Goal: Check status: Check status

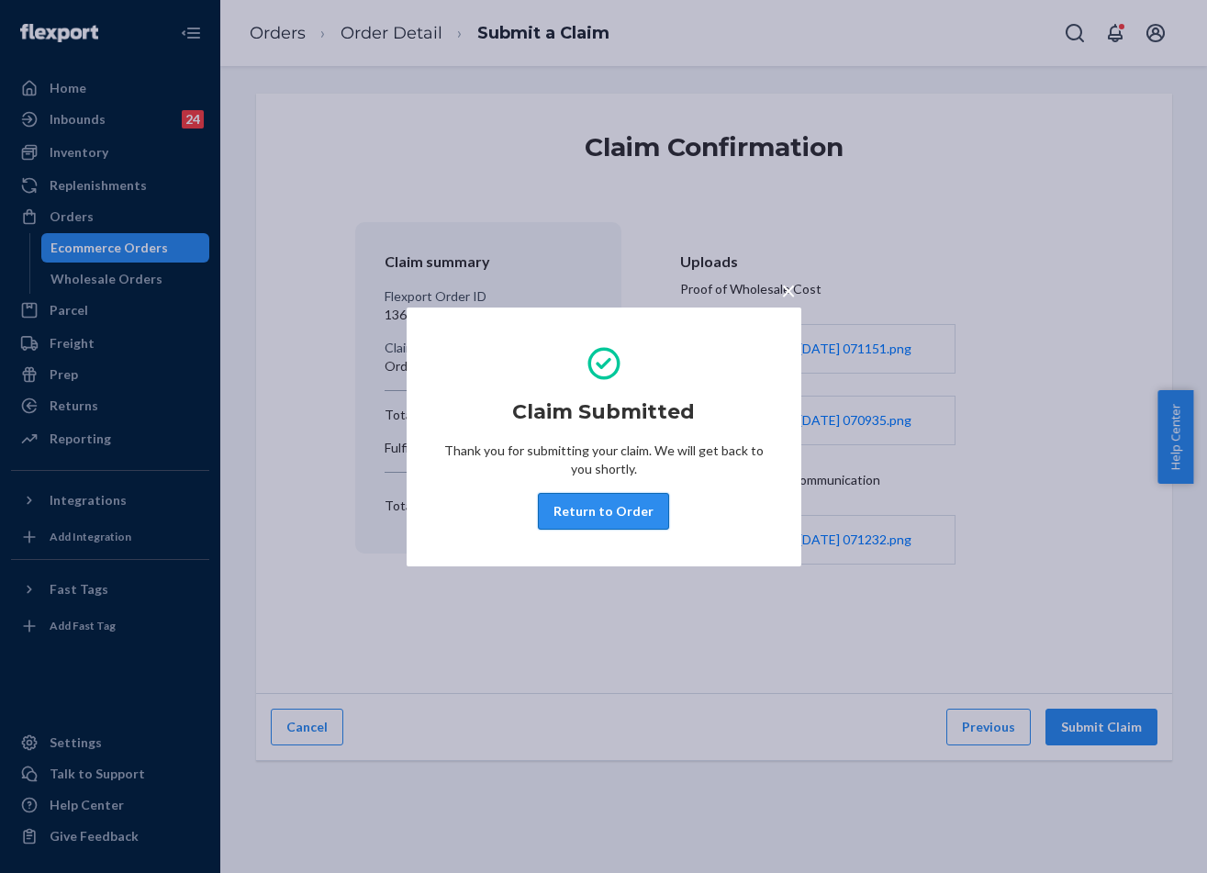
click at [631, 512] on button "Return to Order" at bounding box center [603, 511] width 131 height 37
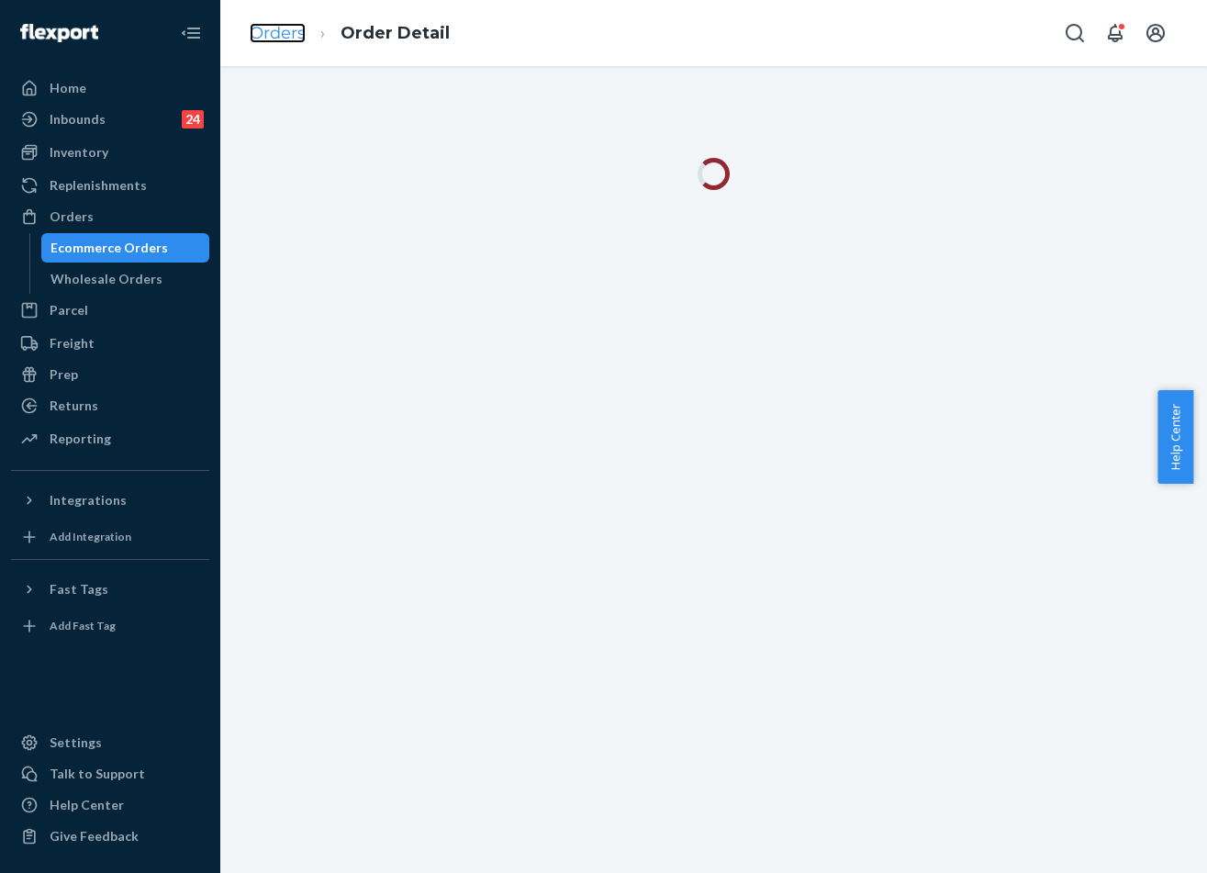
click at [303, 39] on link "Orders" at bounding box center [278, 33] width 56 height 20
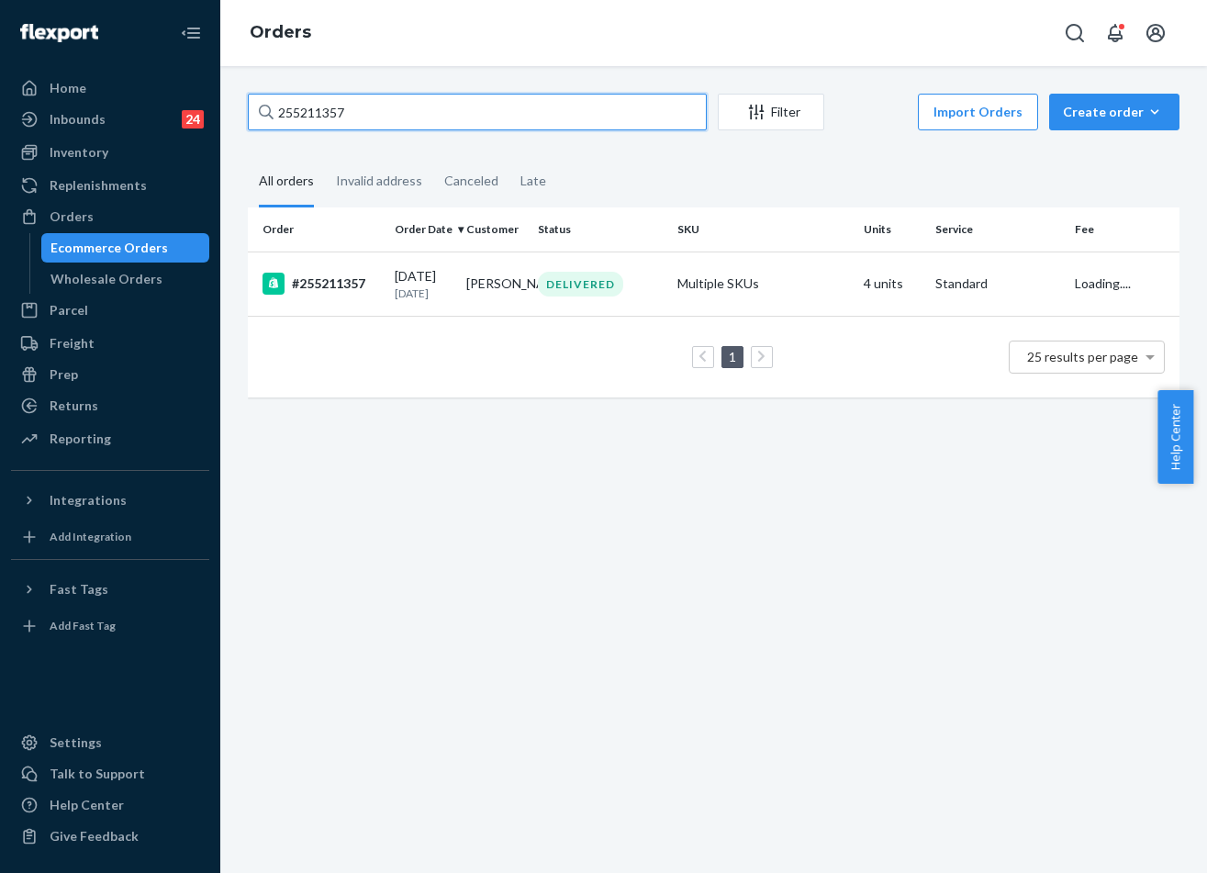
click at [429, 116] on input "255211357" at bounding box center [477, 112] width 459 height 37
paste input "192754"
type input "255192754"
click at [604, 292] on div "DELIVERED" at bounding box center [580, 284] width 85 height 25
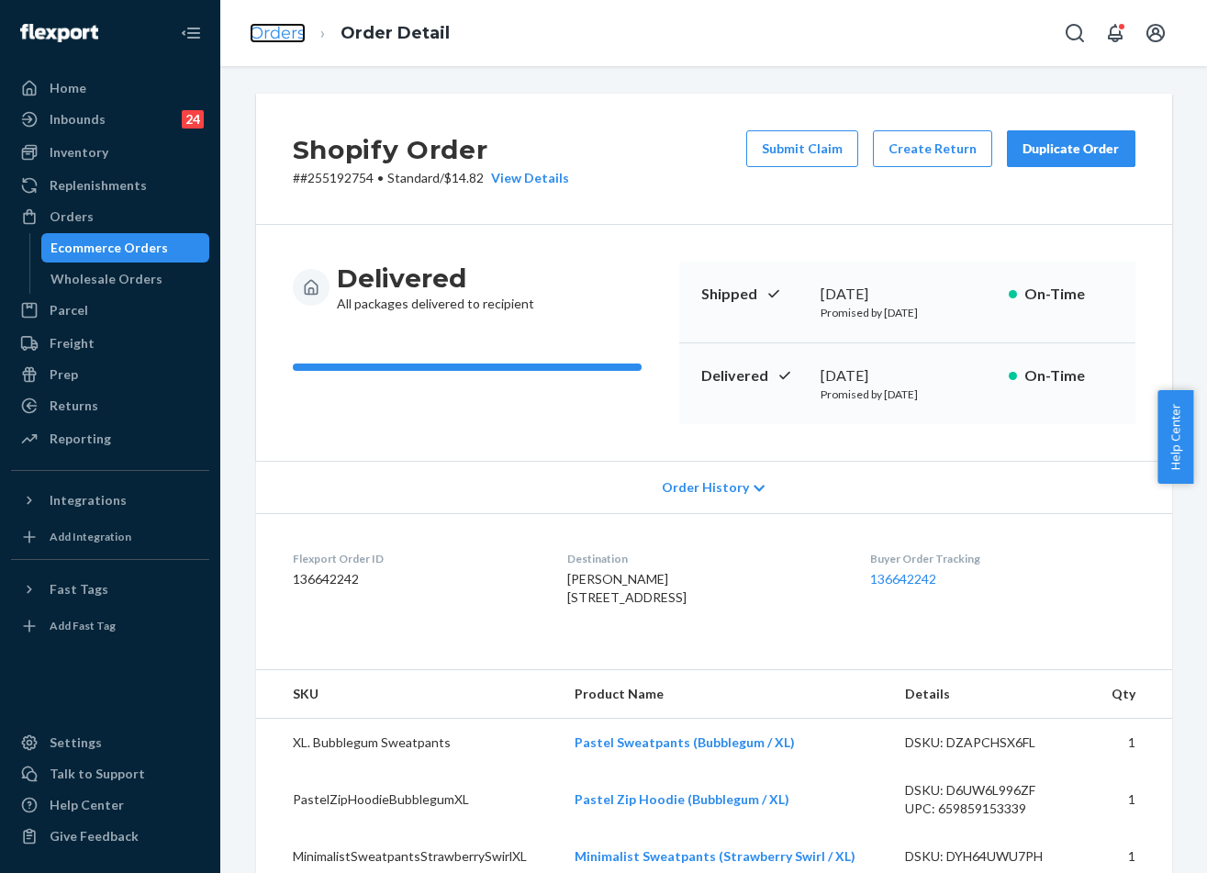
click at [298, 36] on link "Orders" at bounding box center [278, 33] width 56 height 20
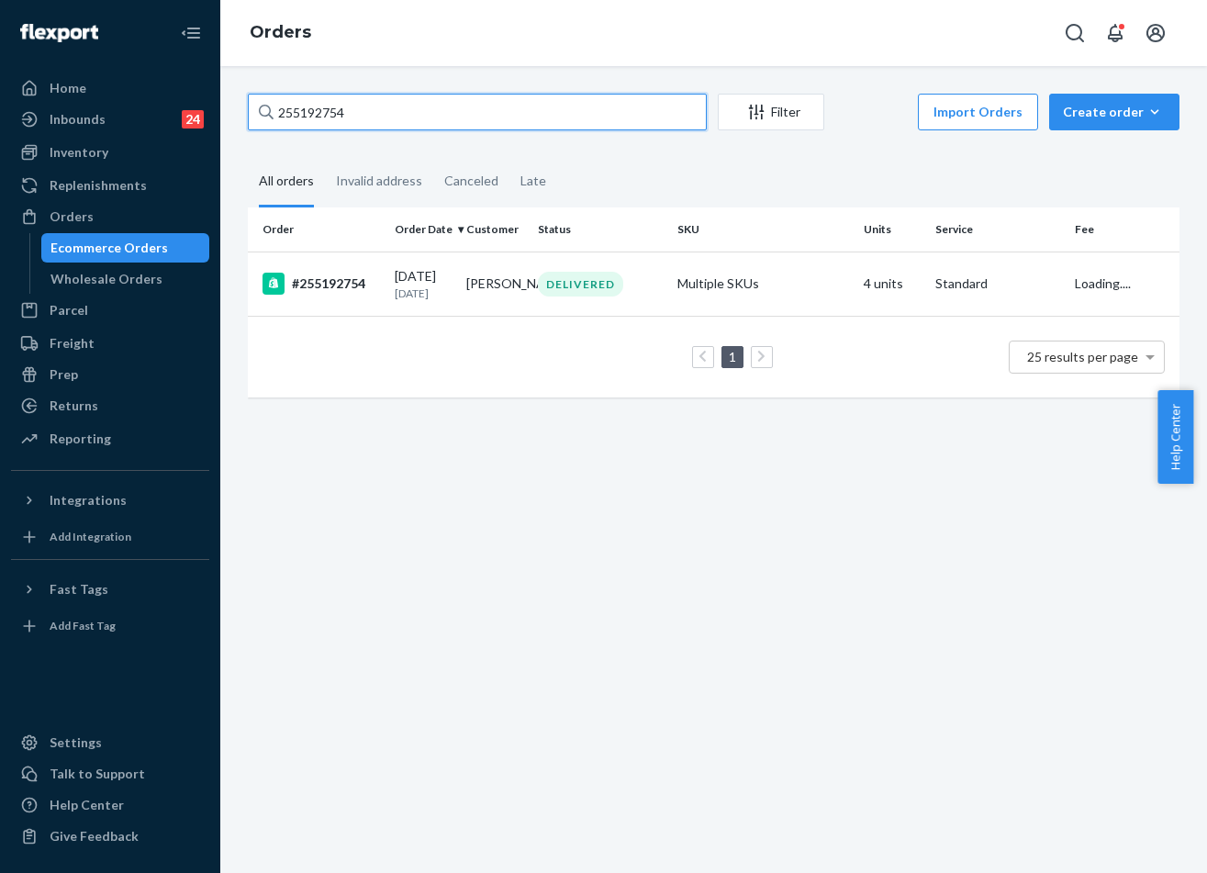
click at [399, 100] on input "255192754" at bounding box center [477, 112] width 459 height 37
paste input "4980619"
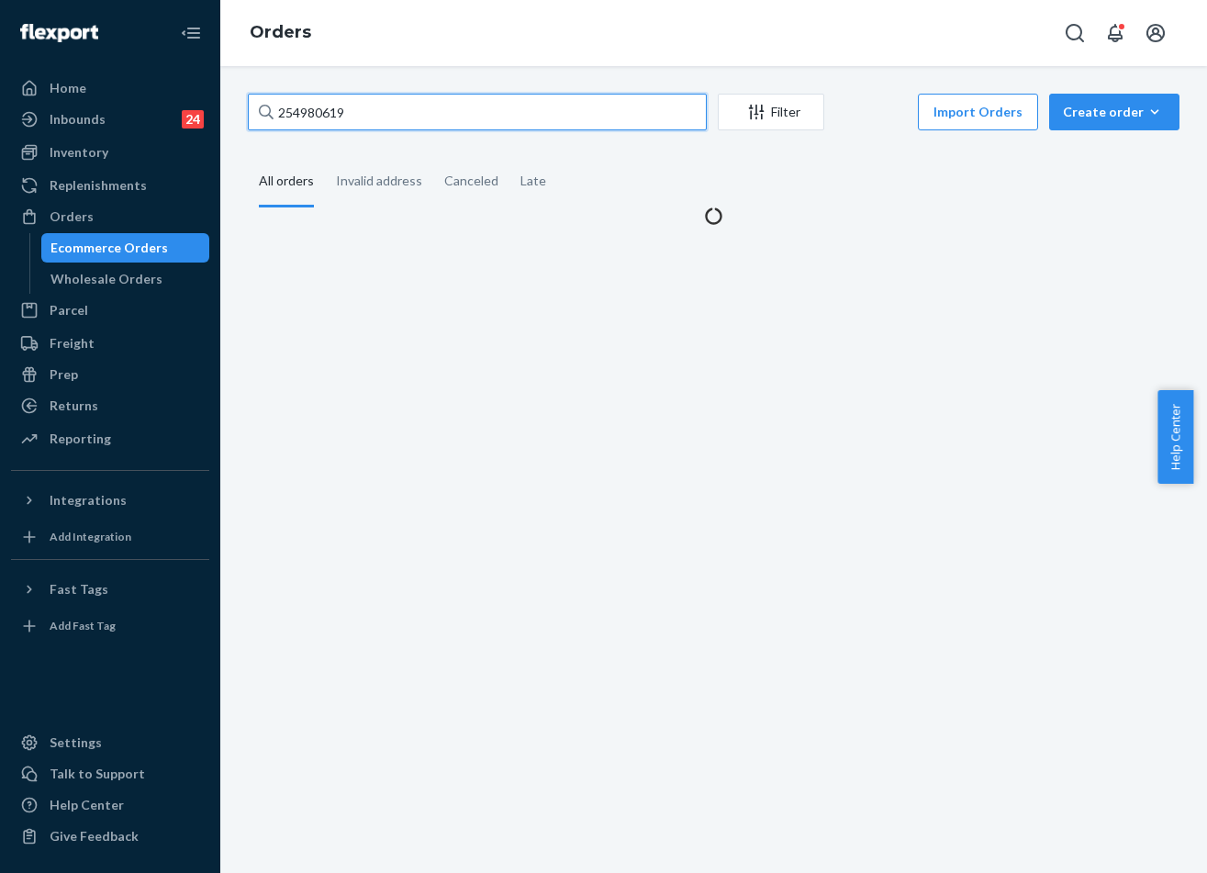
type input "254980619"
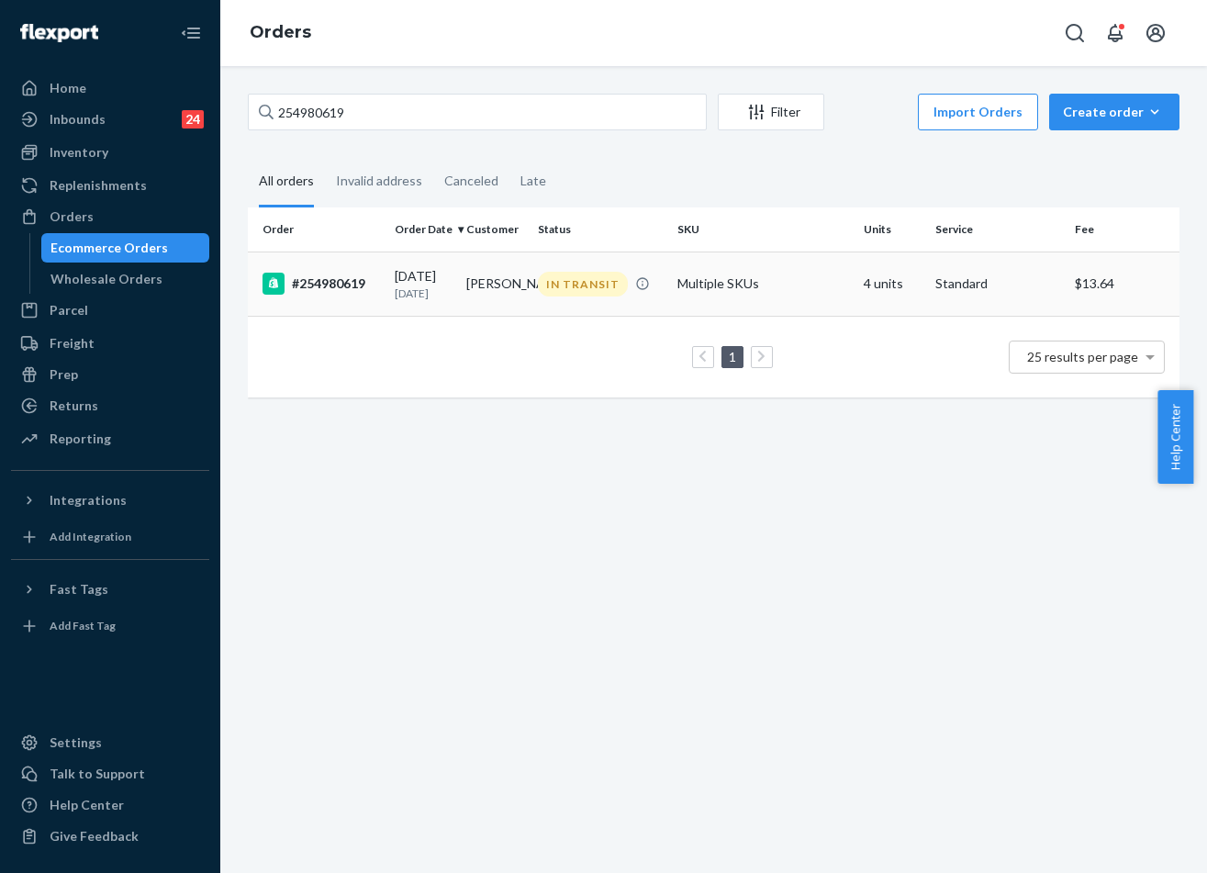
click at [560, 282] on div "IN TRANSIT" at bounding box center [583, 284] width 90 height 25
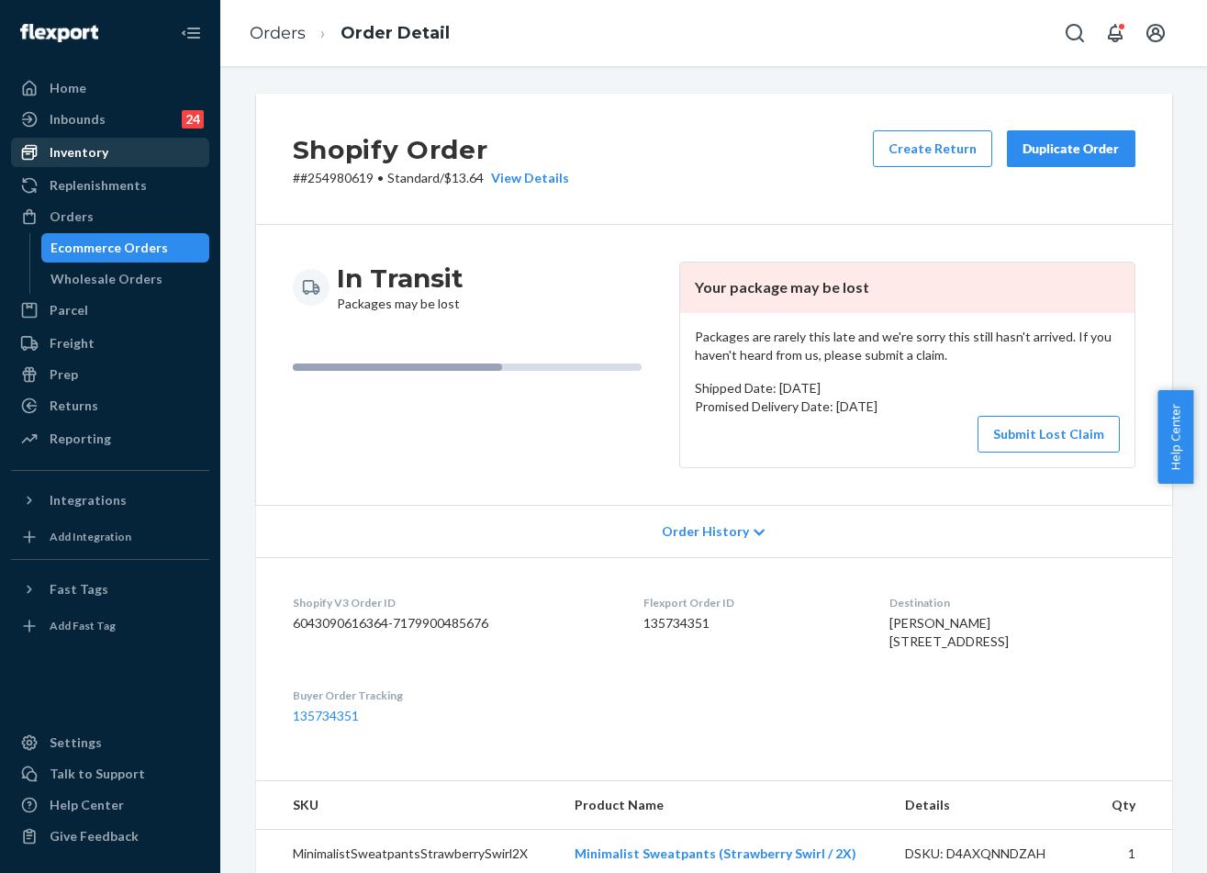
click at [62, 140] on div "Inventory" at bounding box center [110, 152] width 195 height 26
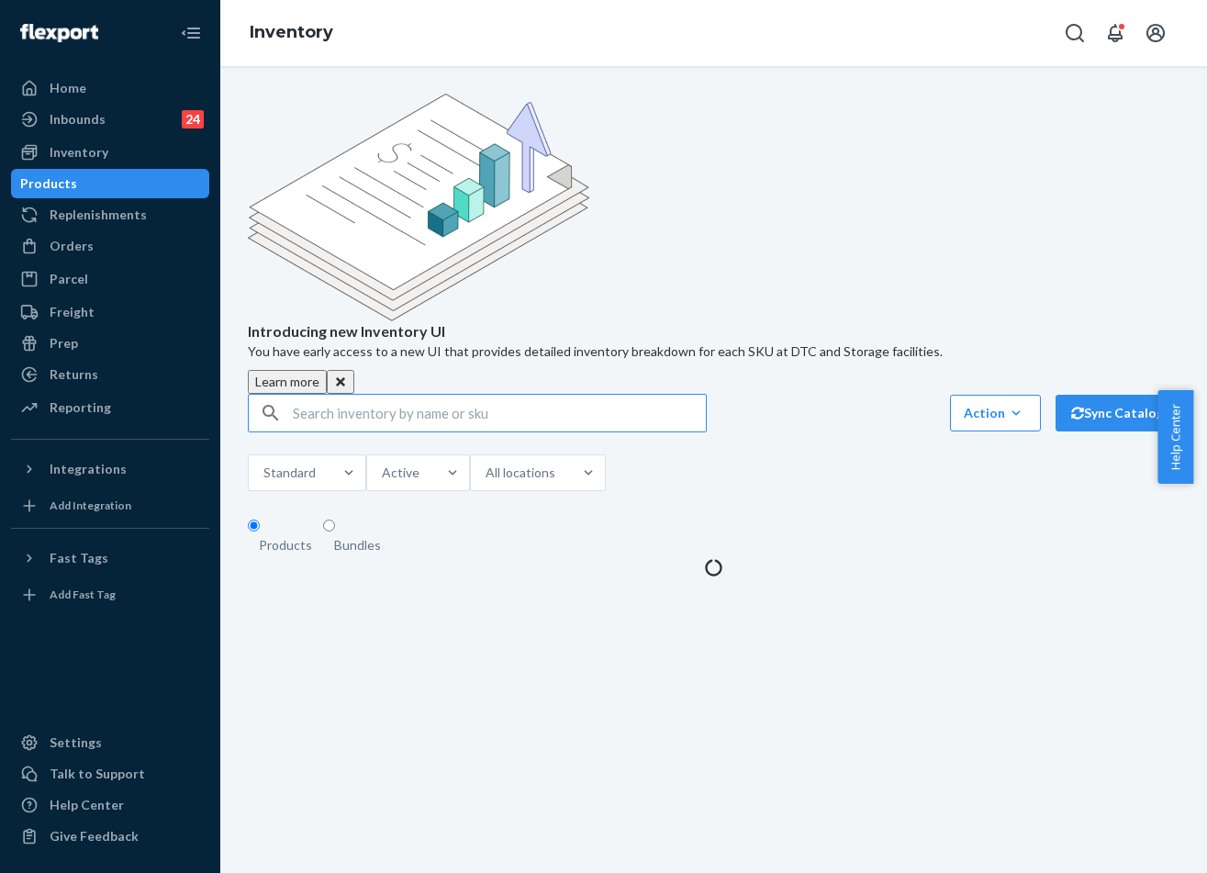
click at [364, 395] on input "text" at bounding box center [499, 413] width 413 height 37
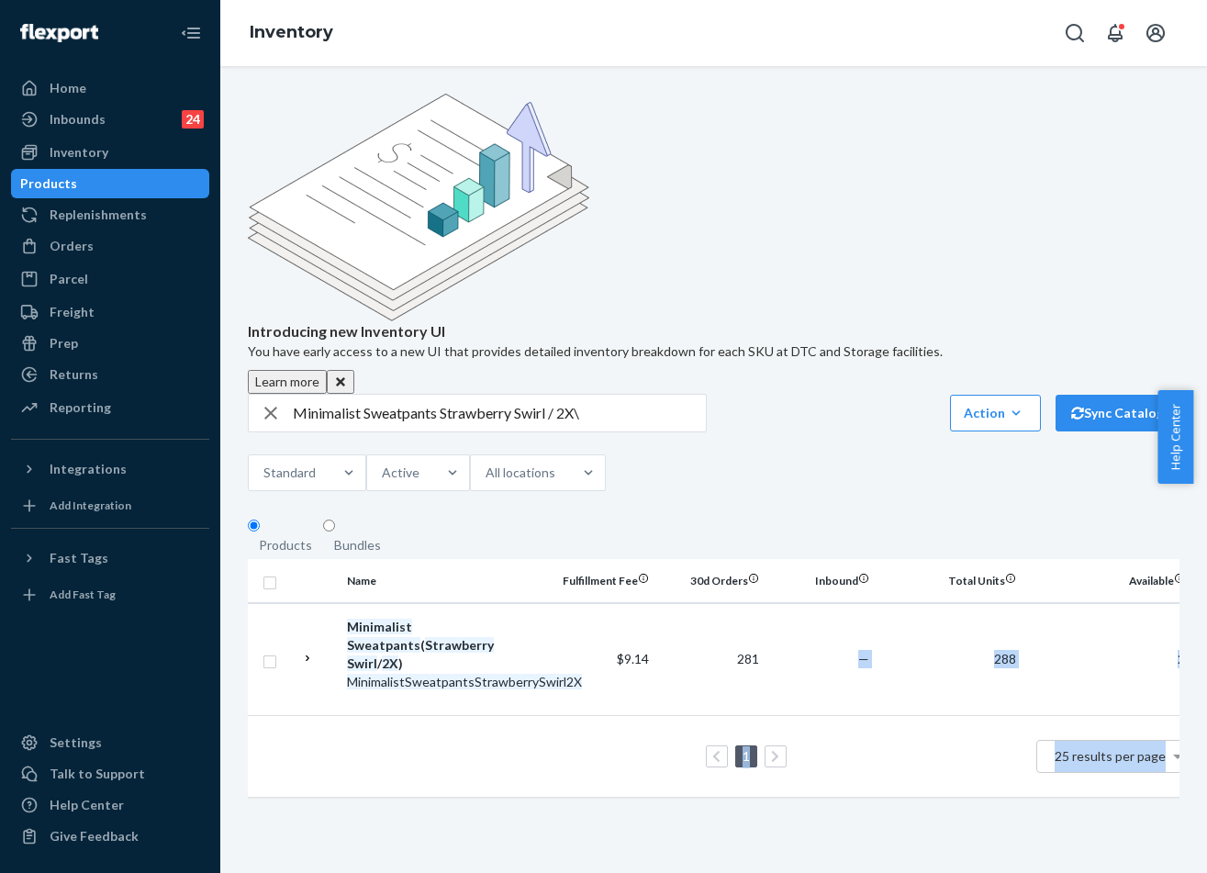
scroll to position [0, 271]
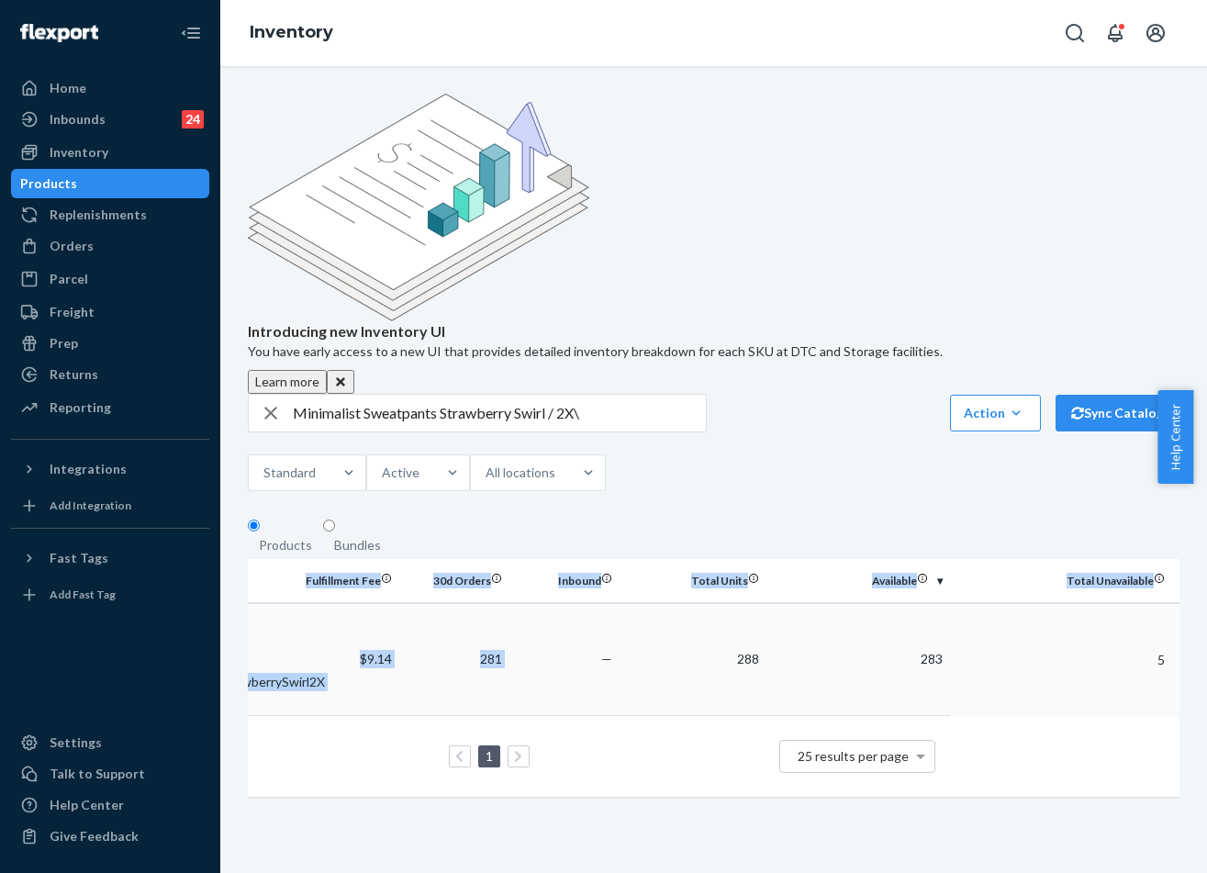
drag, startPoint x: 805, startPoint y: 489, endPoint x: 1100, endPoint y: 498, distance: 295.6
click at [1199, 517] on div "Introducing new Inventory UI You have early access to a new UI that provides de…" at bounding box center [713, 469] width 987 height 807
click at [934, 365] on div "Introducing new Inventory UI You have early access to a new UI that provides de…" at bounding box center [713, 454] width 959 height 721
click at [484, 394] on div "Minimalist Sweatpants Strawberry Swirl / 2X\ Action Create product Create bundl…" at bounding box center [713, 445] width 931 height 102
click at [485, 395] on input "Minimalist Sweatpants Strawberry Swirl / 2X\" at bounding box center [499, 413] width 413 height 37
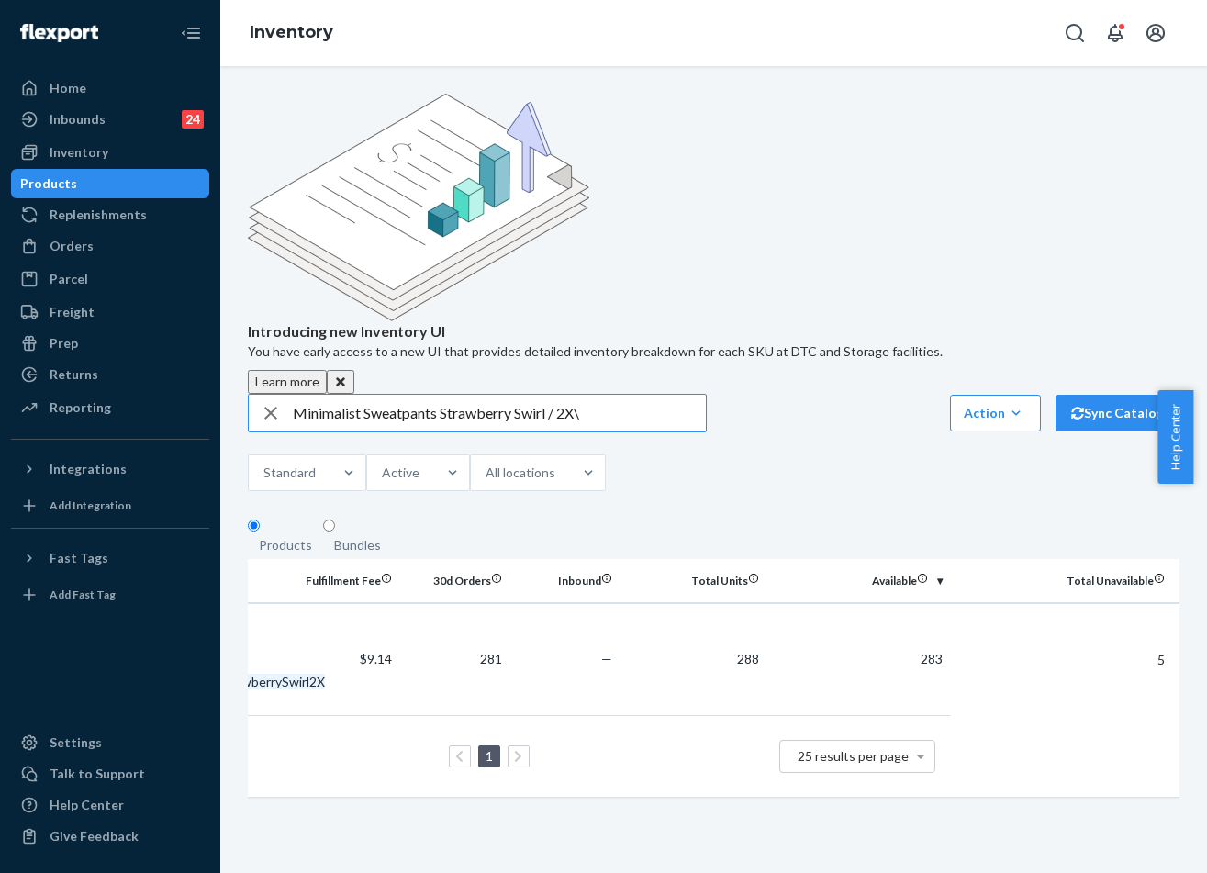
paste input "Minimalist Hoodie Strawberry Swirl / 2X"
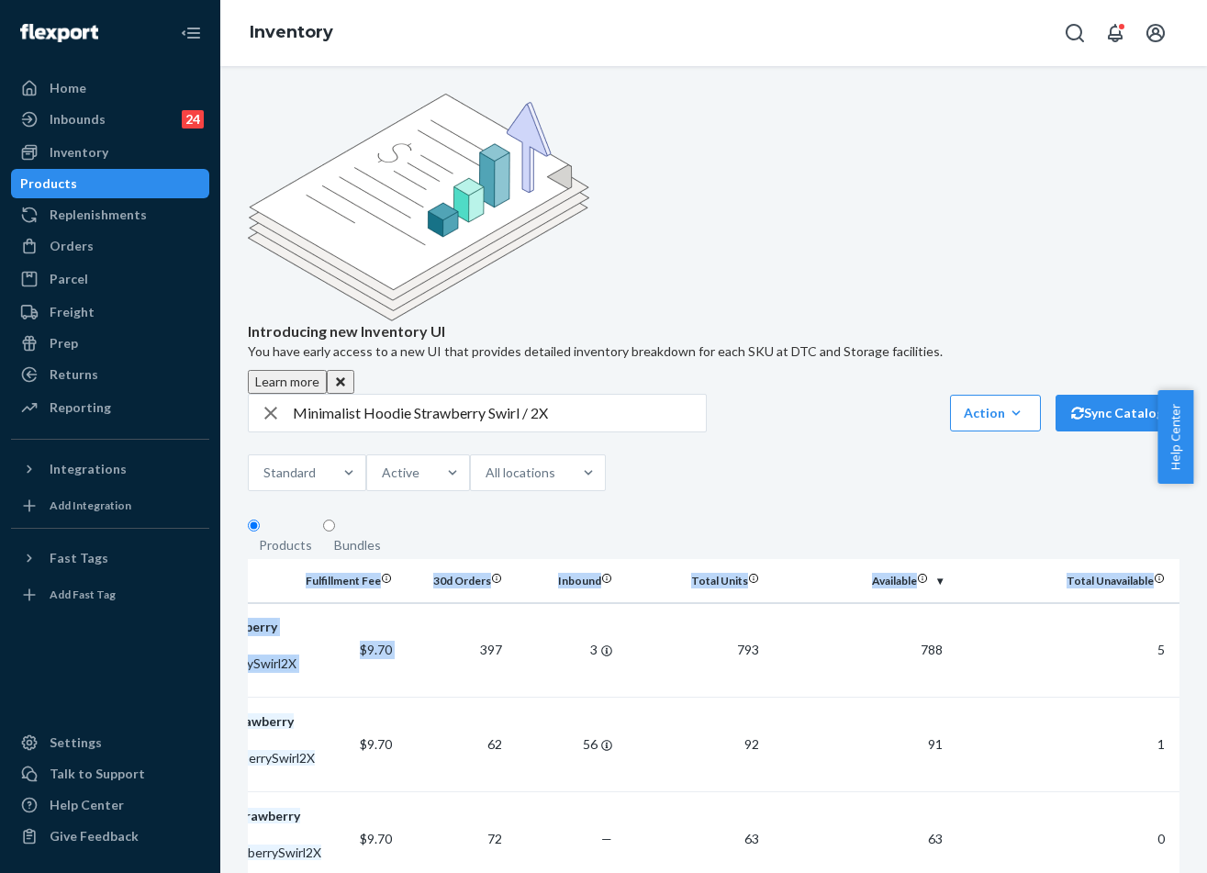
drag, startPoint x: 775, startPoint y: 528, endPoint x: 1252, endPoint y: 559, distance: 477.3
click at [1206, 559] on html "Home Inbounds 24 Shipping Plans Problems 24 Inventory Products Replenishments O…" at bounding box center [603, 436] width 1207 height 873
click at [929, 518] on fieldset "Products Bundles" at bounding box center [713, 538] width 931 height 41
click at [416, 395] on input "Minimalist Hoodie Strawberry Swirl / 2X" at bounding box center [499, 413] width 413 height 37
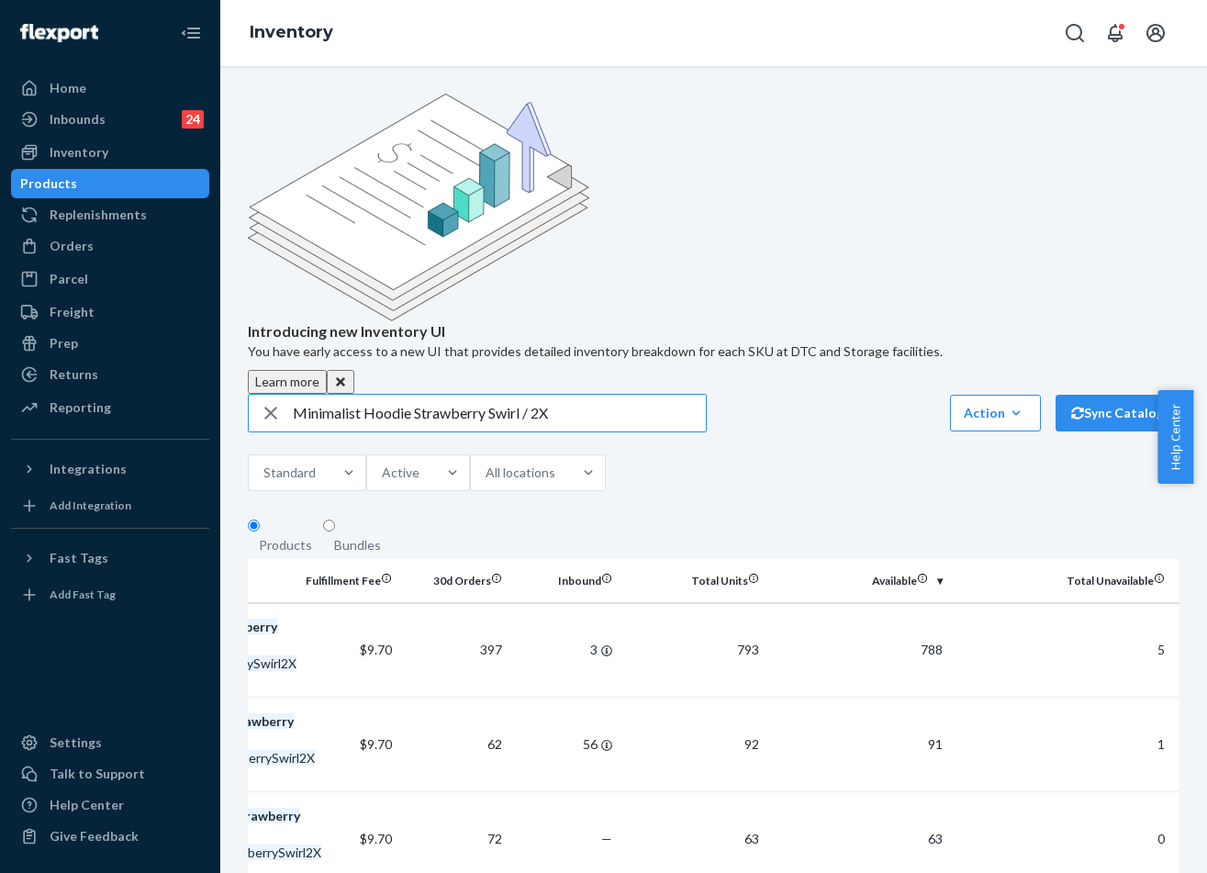
paste input "Minimalist Hoodie Wave"
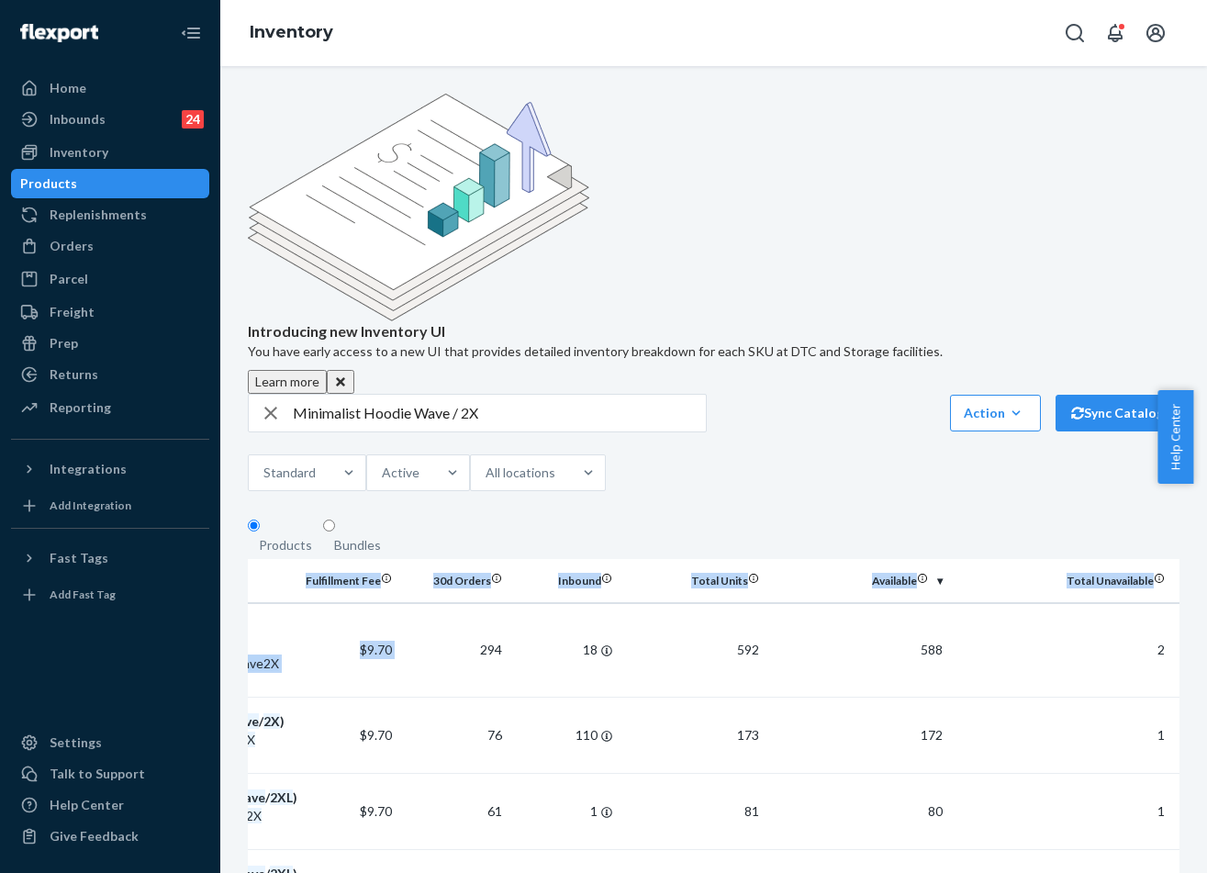
drag, startPoint x: 742, startPoint y: 507, endPoint x: 1027, endPoint y: 436, distance: 294.0
click at [1186, 511] on div "Introducing new Inventory UI You have early access to a new UI that provides de…" at bounding box center [713, 469] width 987 height 807
click at [873, 518] on fieldset "Products Bundles" at bounding box center [713, 538] width 931 height 41
click at [460, 395] on input "Minimalist Hoodie Wave / 2X" at bounding box center [499, 413] width 413 height 37
paste input "Sweatpants"
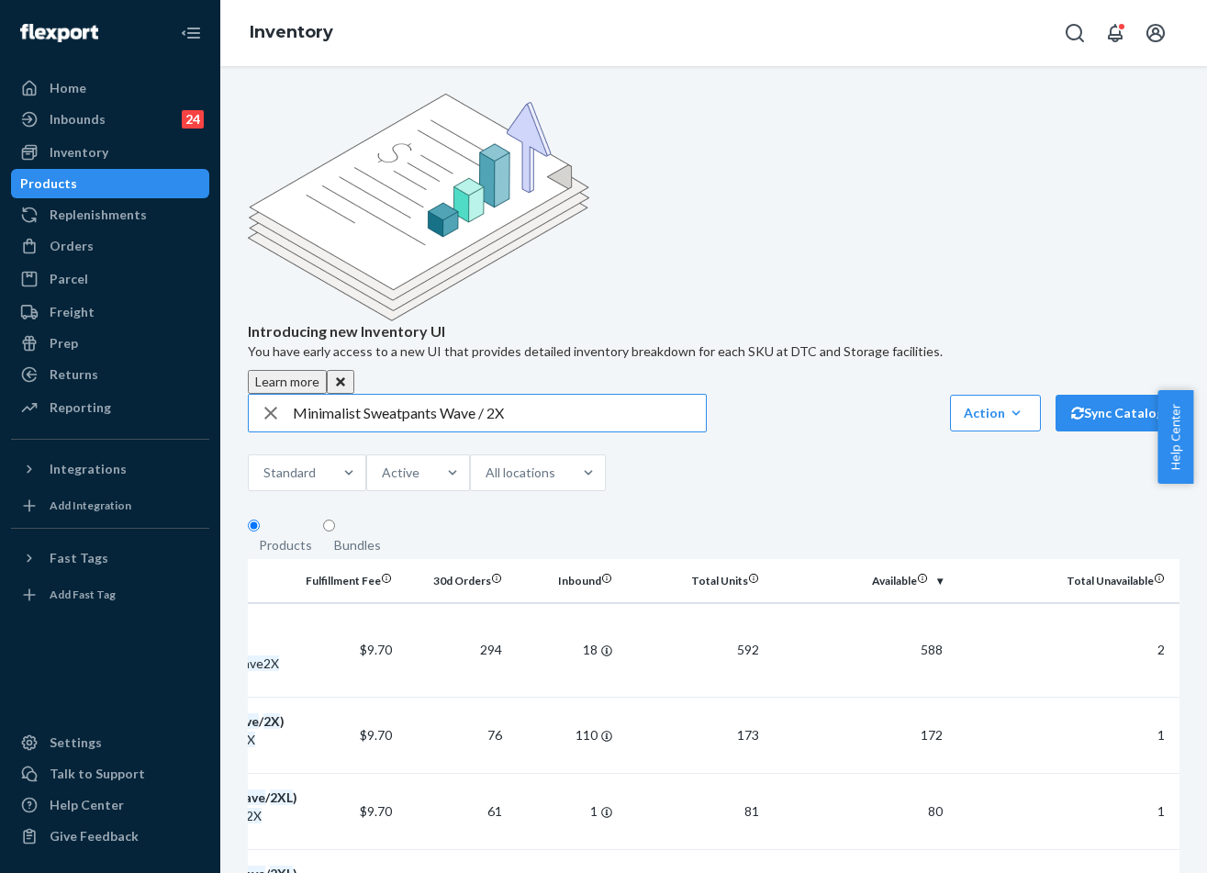
type input "Minimalist Sweatpants Wave / 2X"
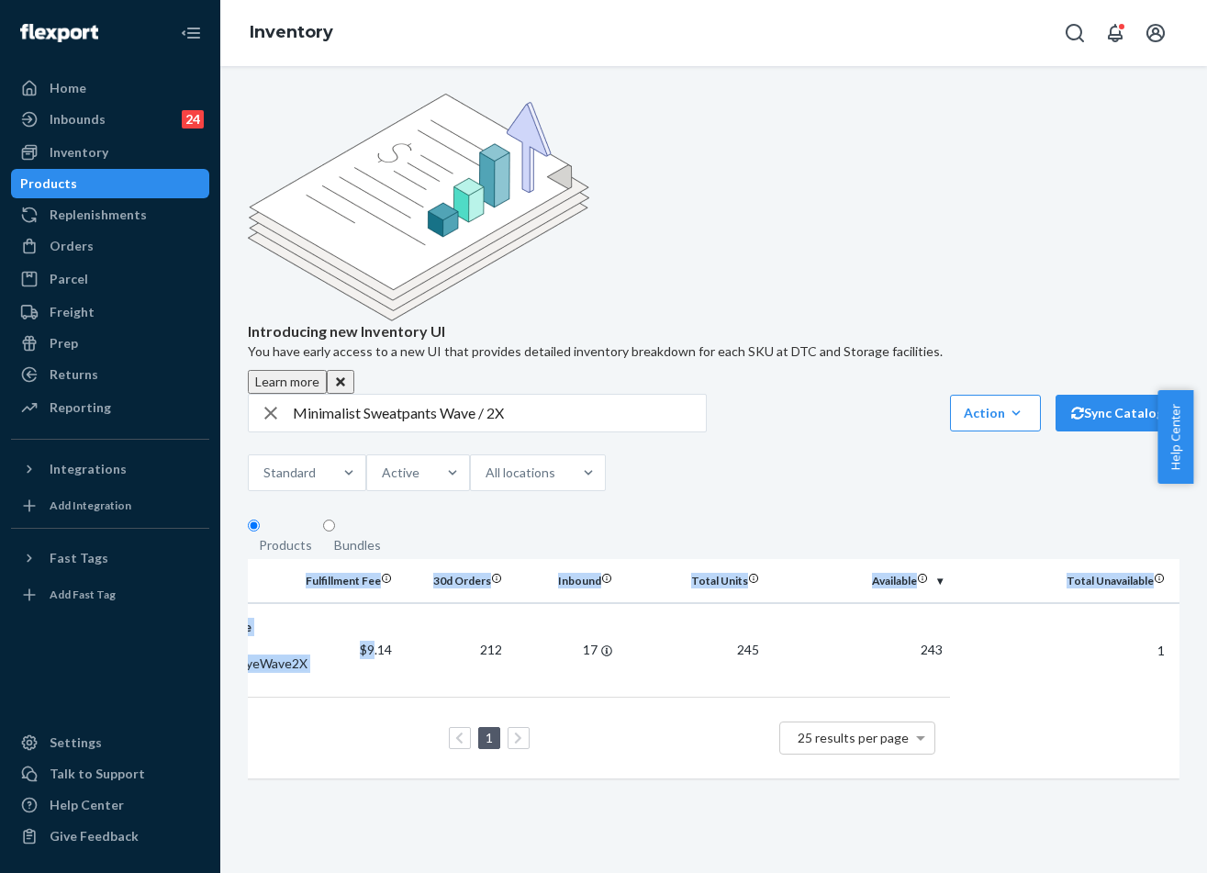
drag, startPoint x: 798, startPoint y: 548, endPoint x: 1288, endPoint y: 608, distance: 494.7
click at [1206, 608] on html "Home Inbounds 24 Shipping Plans Problems 24 Inventory Products Replenishments O…" at bounding box center [603, 436] width 1207 height 873
